Goal: Task Accomplishment & Management: Manage account settings

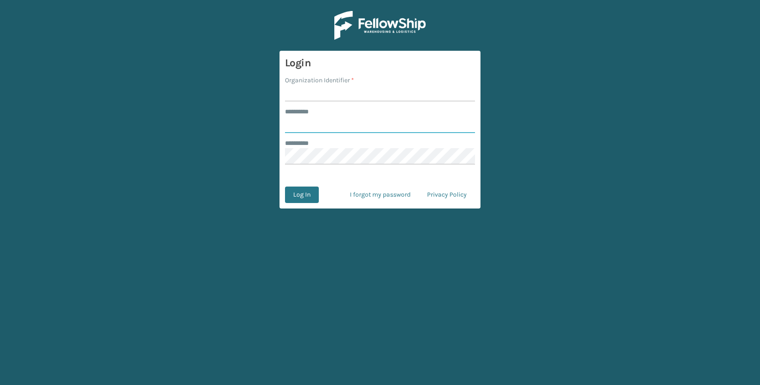
type input "**********"
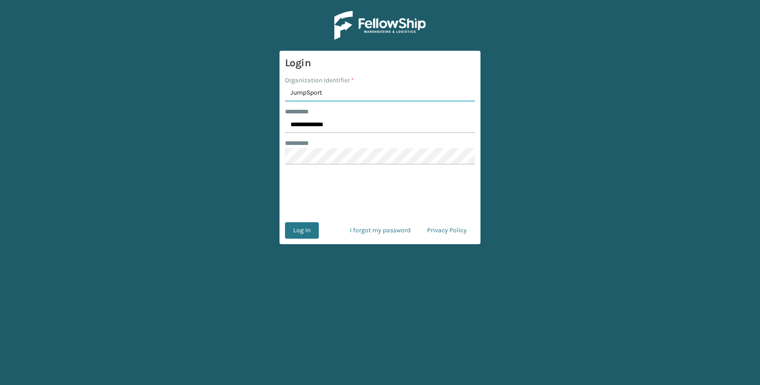
type input "JumpSport"
click at [317, 229] on button "Log In" at bounding box center [302, 230] width 34 height 16
type input "**********"
click at [309, 90] on input "Organization Identifier *" at bounding box center [380, 93] width 190 height 16
type input "JumpSport"
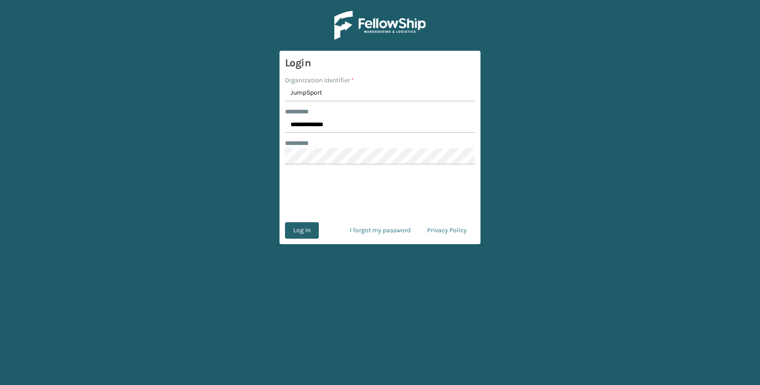
click at [302, 231] on button "Log In" at bounding box center [302, 230] width 34 height 16
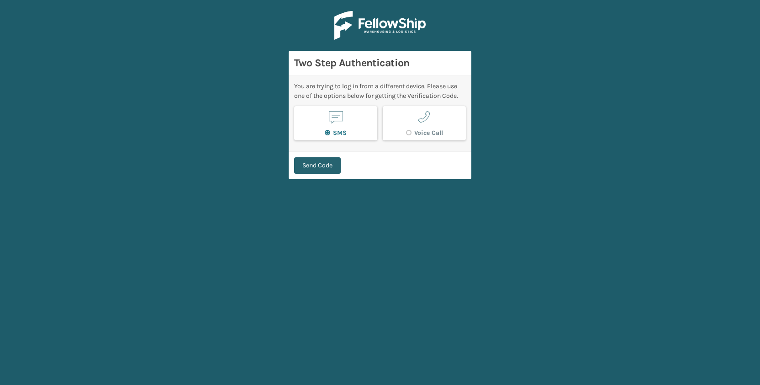
click at [316, 159] on button "Send Code" at bounding box center [317, 165] width 47 height 16
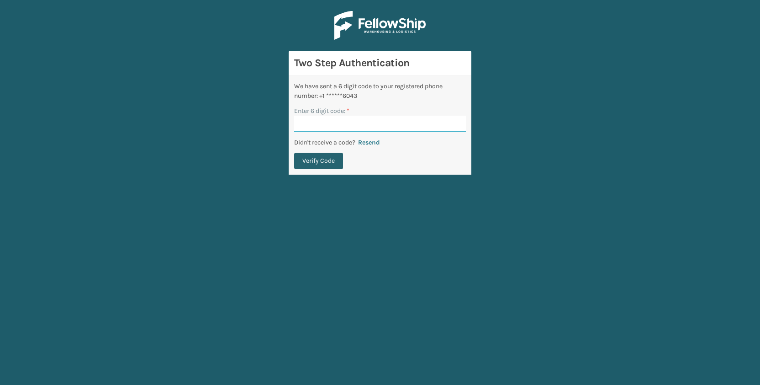
paste input "867688"
type input "867688"
click at [312, 164] on button "Verify Code" at bounding box center [318, 161] width 49 height 16
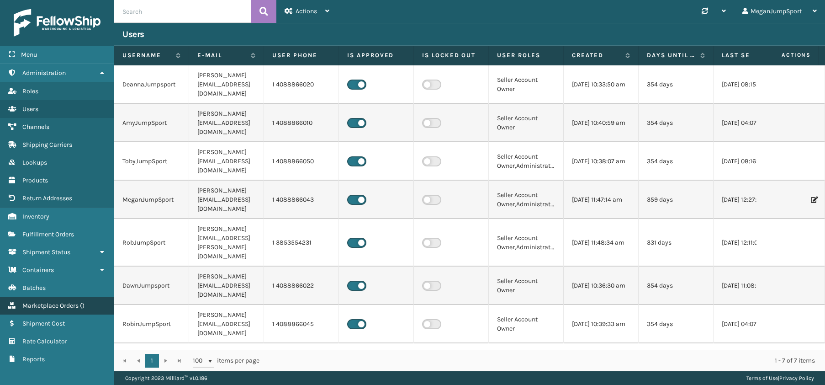
click at [42, 300] on link "Marketplace Orders ( )" at bounding box center [57, 306] width 114 height 18
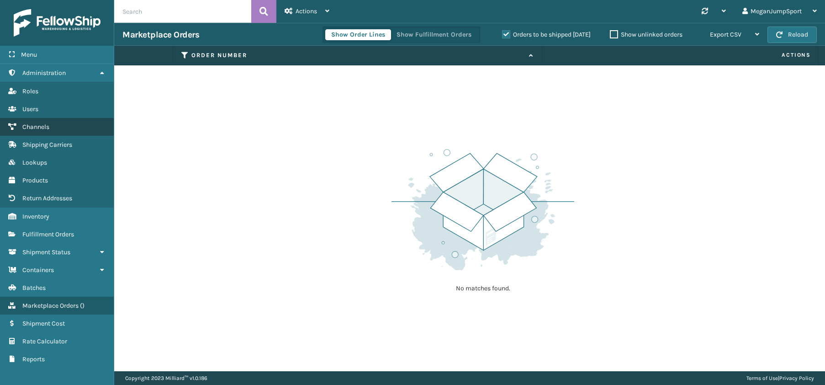
click at [41, 126] on span "Channels" at bounding box center [35, 127] width 27 height 8
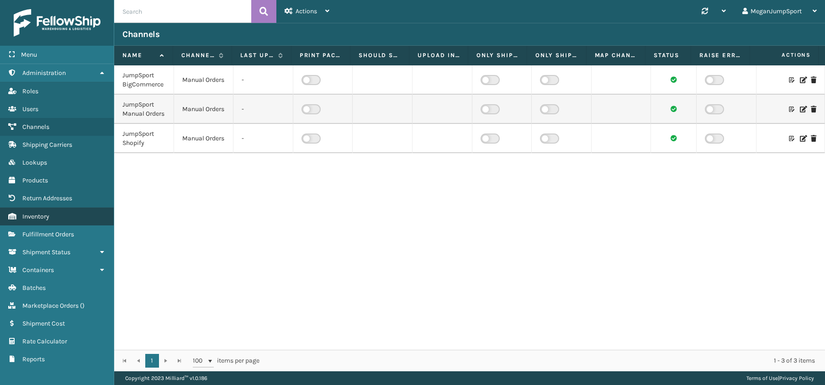
click at [55, 224] on link "Inventory" at bounding box center [57, 216] width 114 height 18
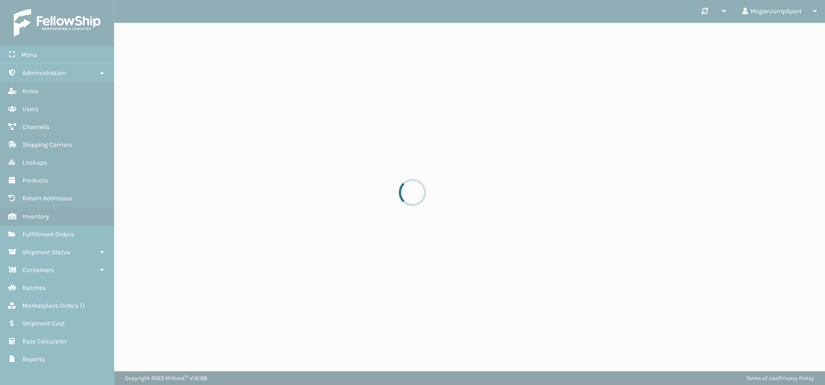
click at [54, 243] on div at bounding box center [412, 192] width 825 height 385
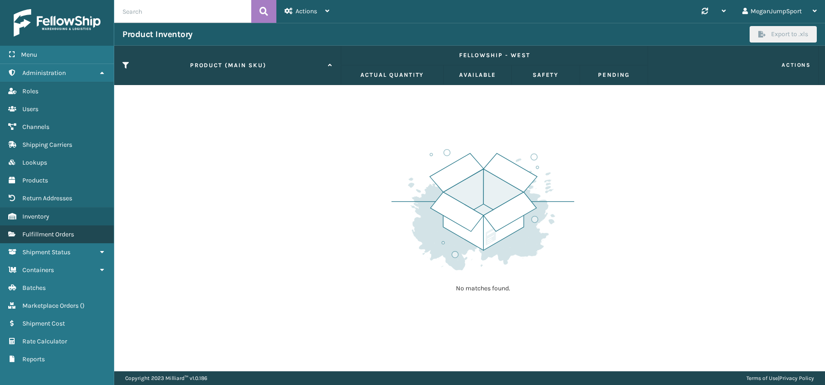
click at [51, 235] on span "Fulfillment Orders" at bounding box center [48, 234] width 52 height 8
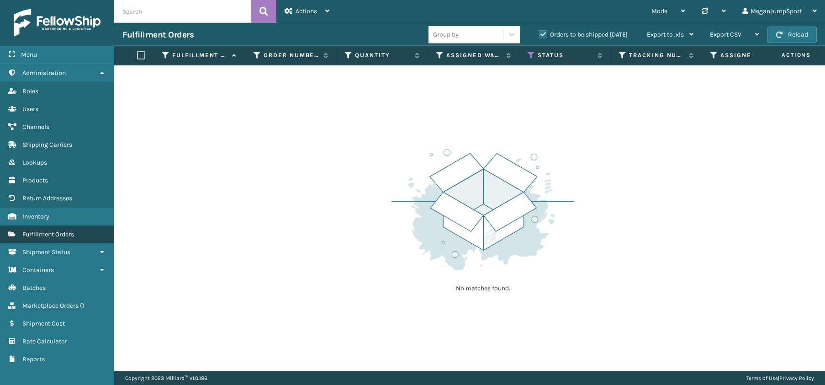
click at [42, 235] on span "Fulfillment Orders" at bounding box center [48, 234] width 52 height 8
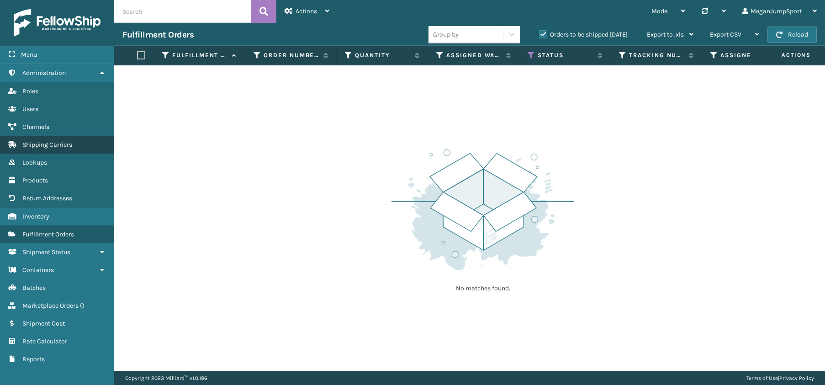
click at [33, 145] on span "Shipping Carriers" at bounding box center [47, 145] width 50 height 8
